Goal: Information Seeking & Learning: Learn about a topic

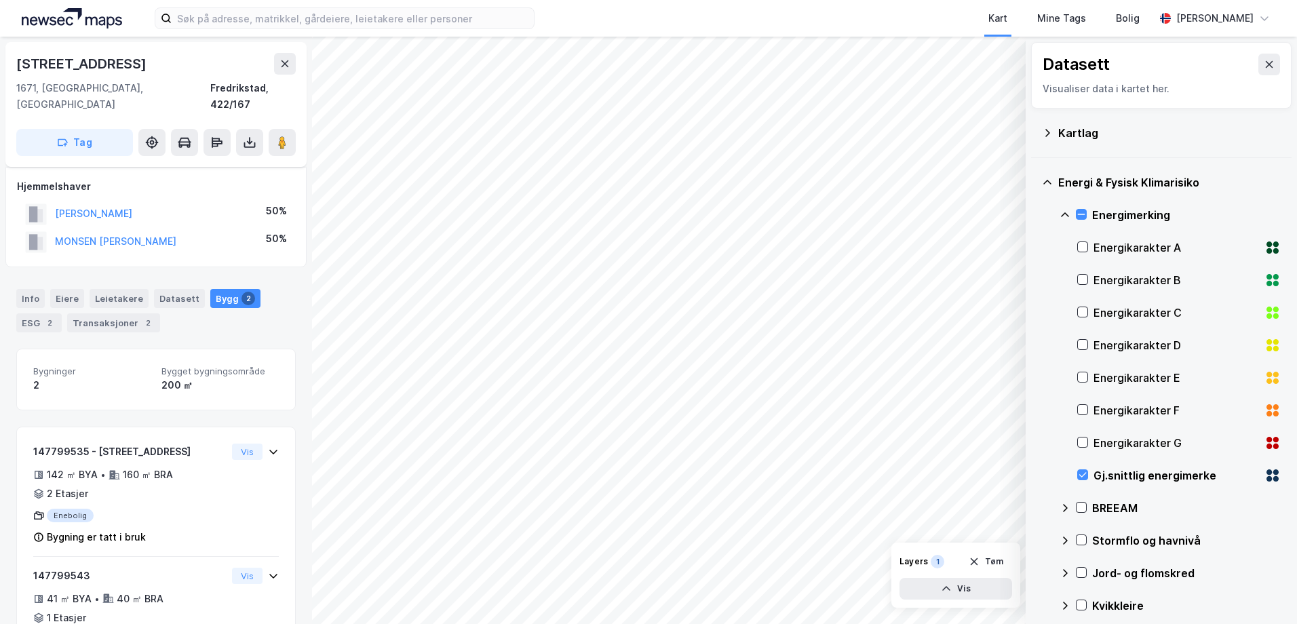
scroll to position [42, 0]
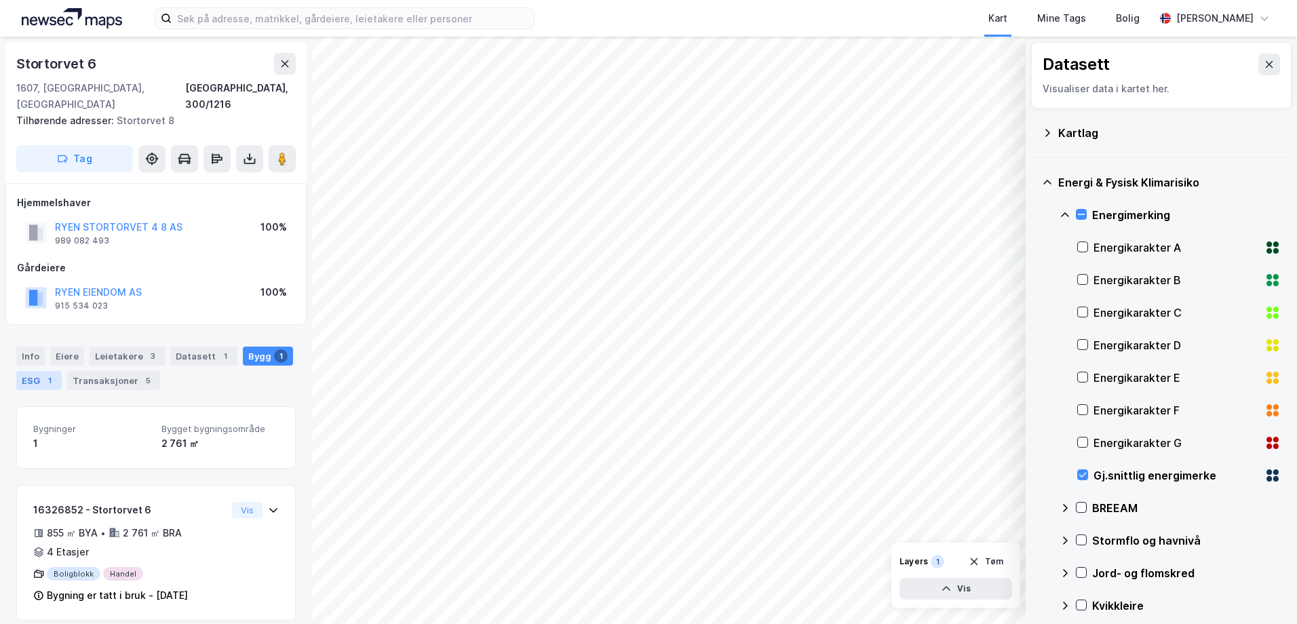
click at [42, 371] on div "ESG 1" at bounding box center [38, 380] width 45 height 19
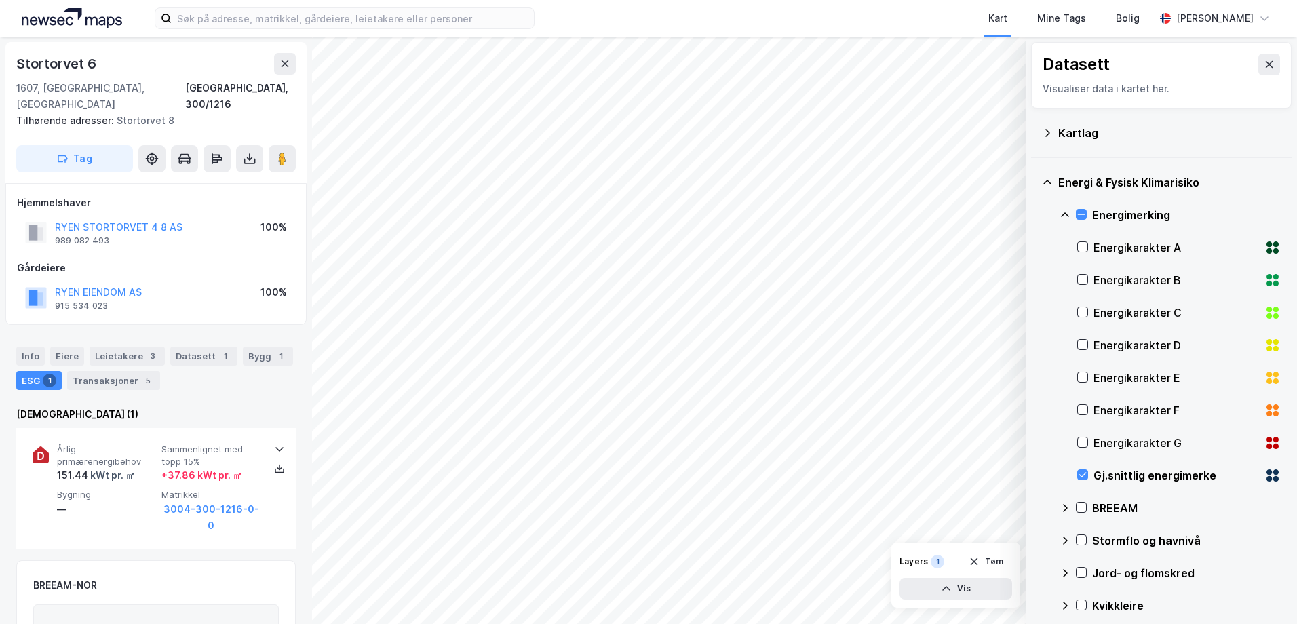
click at [419, 0] on div "Kart Mine Tags [PERSON_NAME] © Mapbox © OpenStreetMap Improve this map © Maxar …" at bounding box center [648, 312] width 1297 height 624
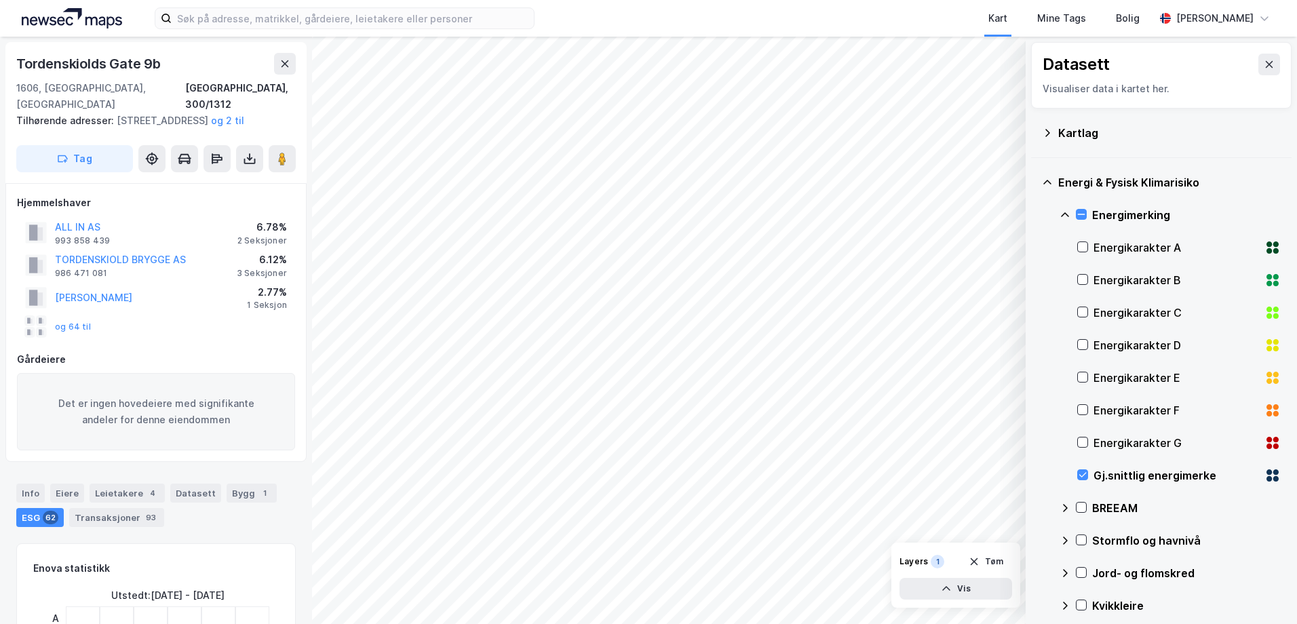
scroll to position [42, 0]
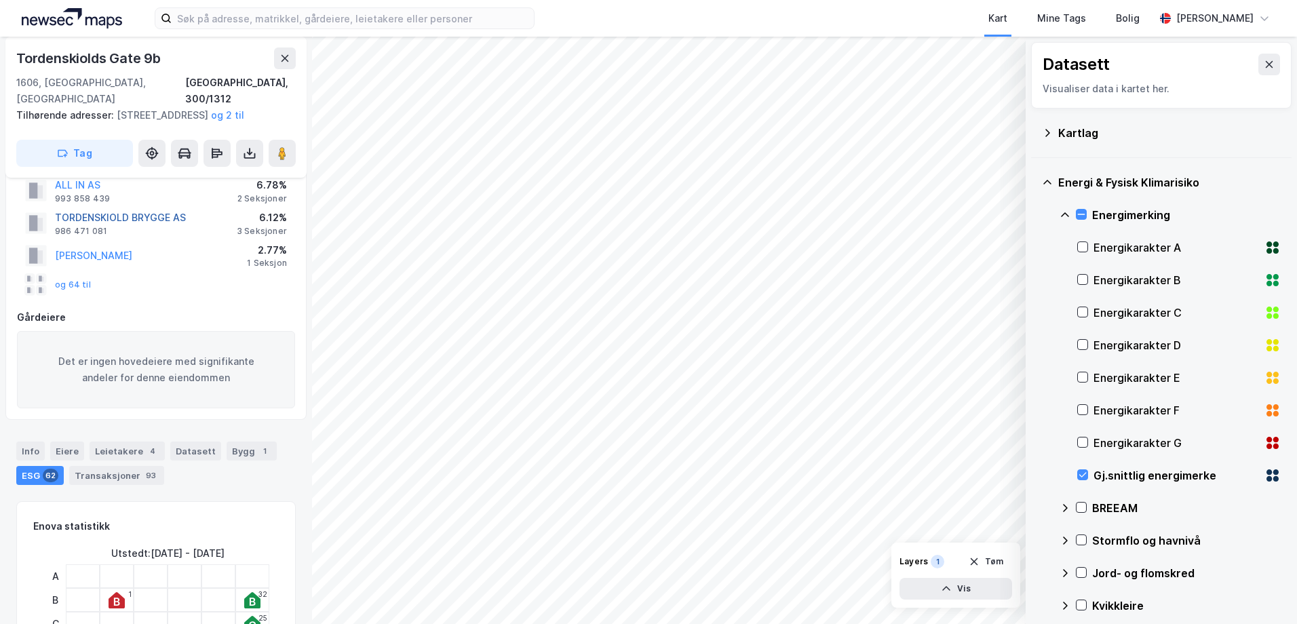
click at [0, 0] on button "TORDENSKIOLD BRYGGE AS" at bounding box center [0, 0] width 0 height 0
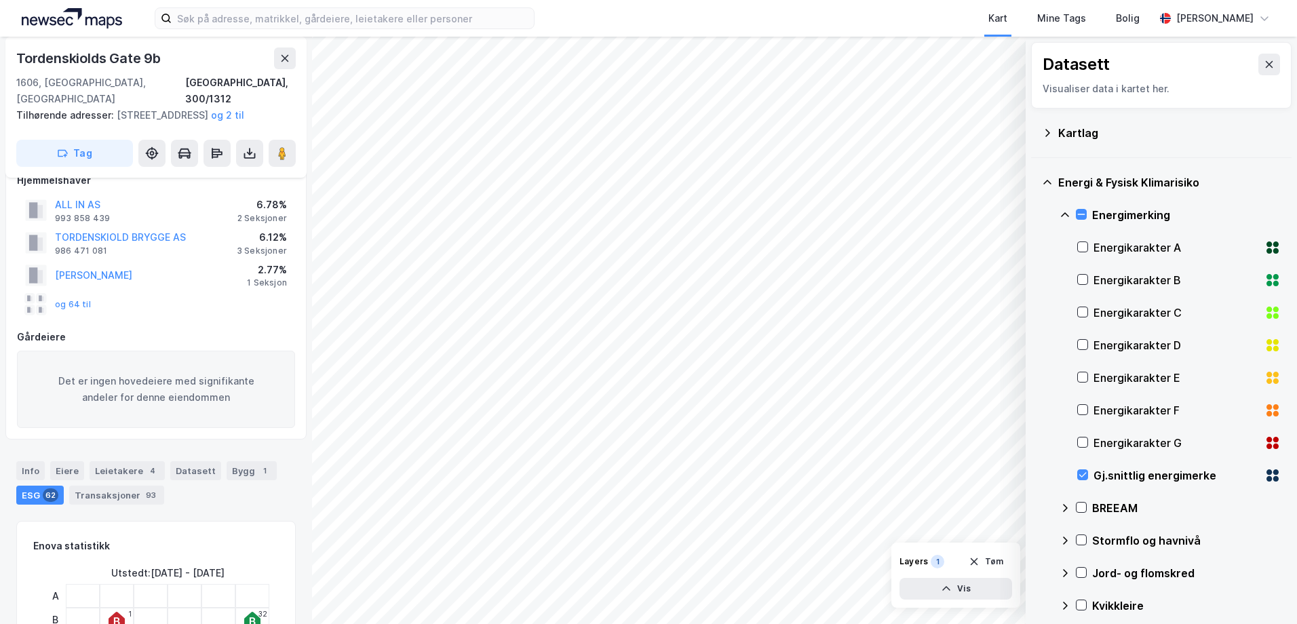
scroll to position [226, 0]
